Goal: Navigation & Orientation: Find specific page/section

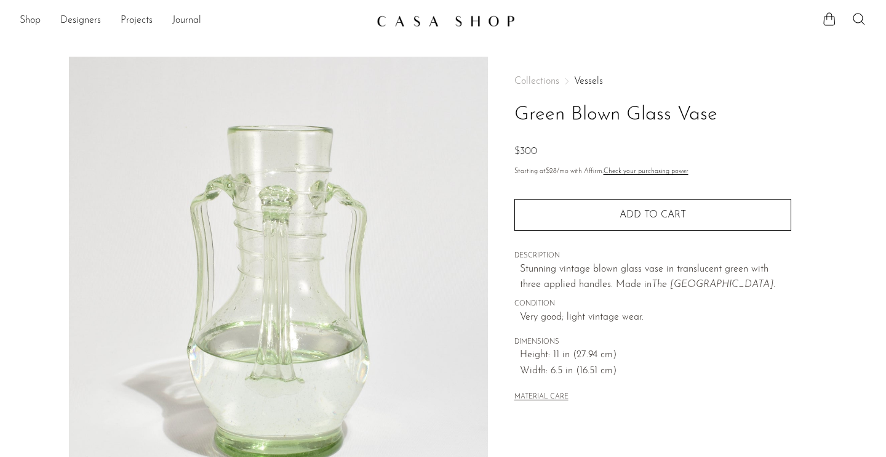
scroll to position [1, 0]
click at [409, 17] on img at bounding box center [446, 20] width 138 height 12
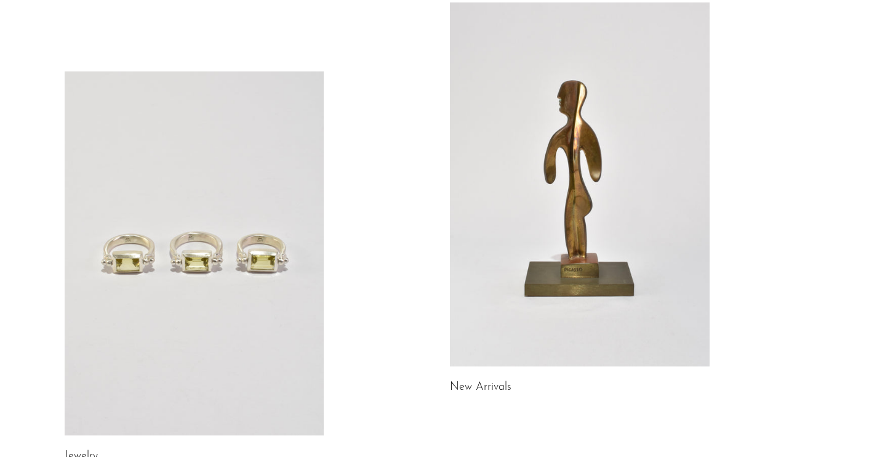
scroll to position [87, 0]
click at [380, 309] on div "Jewelry New Arrivals Library Gifts" at bounding box center [439, 466] width 788 height 925
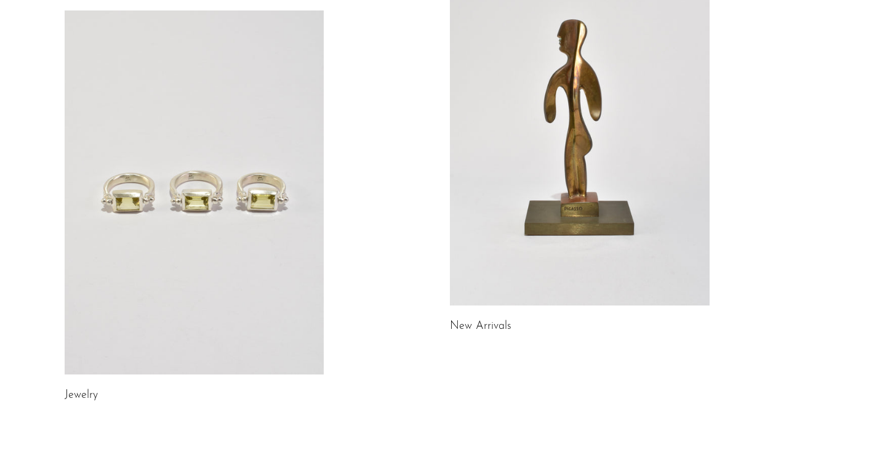
scroll to position [193, 0]
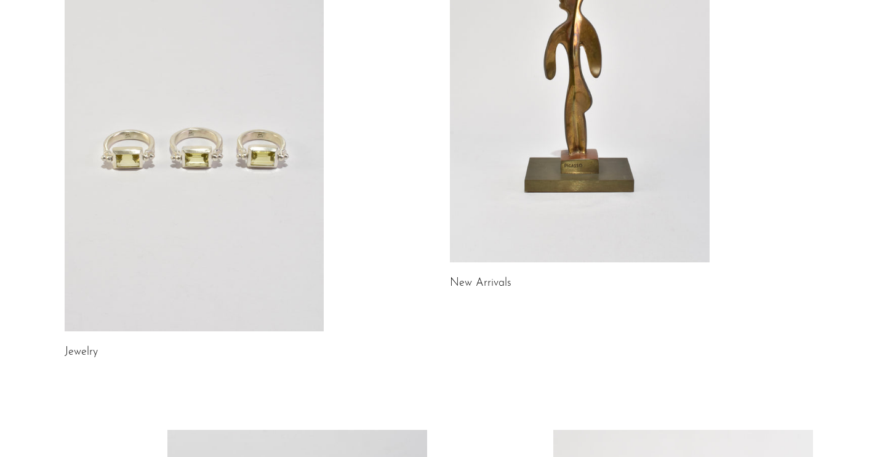
click at [274, 202] on link at bounding box center [195, 149] width 260 height 364
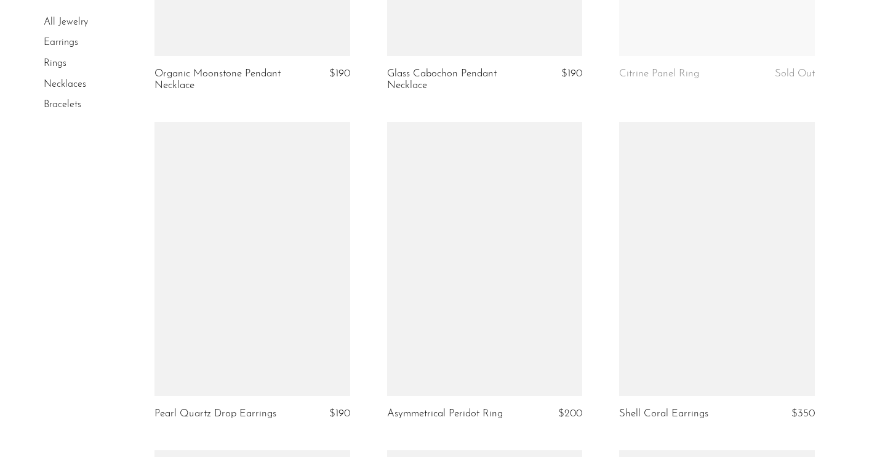
scroll to position [2758, 0]
